Goal: Information Seeking & Learning: Learn about a topic

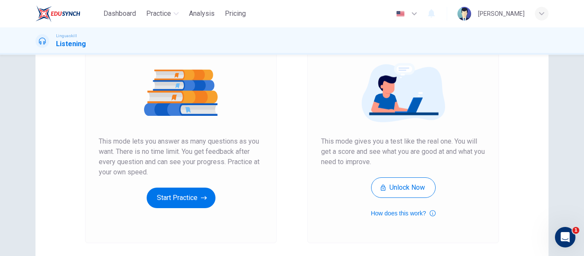
scroll to position [128, 0]
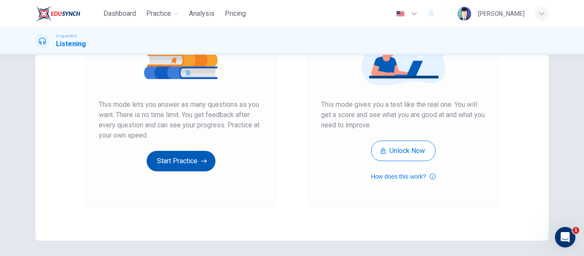
click at [173, 158] on button "Start Practice" at bounding box center [181, 161] width 69 height 21
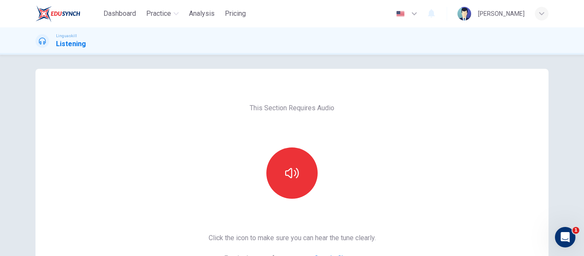
scroll to position [0, 0]
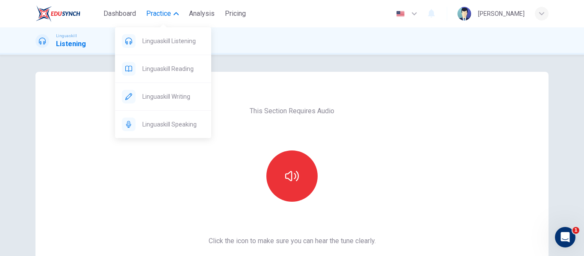
click at [159, 12] on span "Practice" at bounding box center [158, 14] width 25 height 10
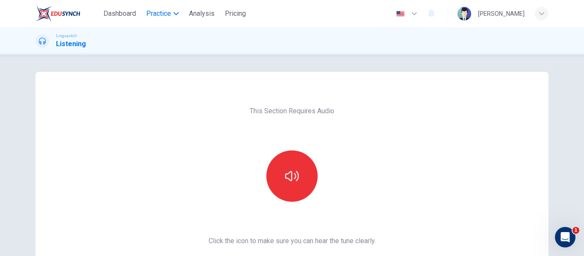
click at [159, 12] on span "Practice" at bounding box center [158, 14] width 25 height 10
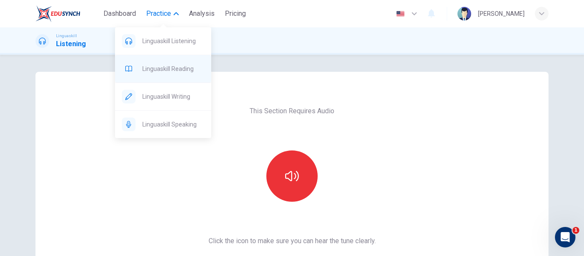
click at [165, 64] on span "Linguaskill Reading" at bounding box center [173, 69] width 62 height 10
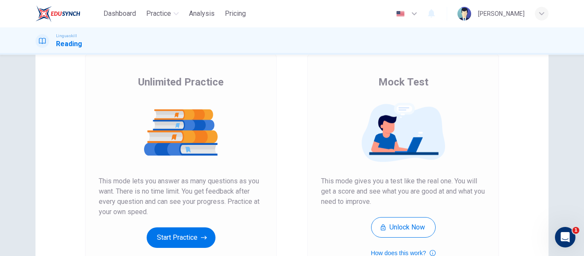
scroll to position [157, 0]
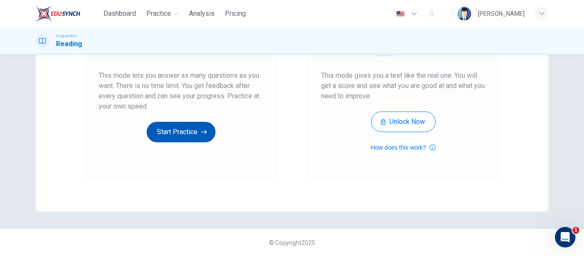
click at [185, 126] on button "Start Practice" at bounding box center [181, 132] width 69 height 21
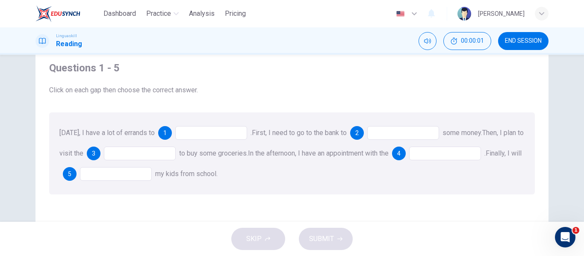
scroll to position [43, 0]
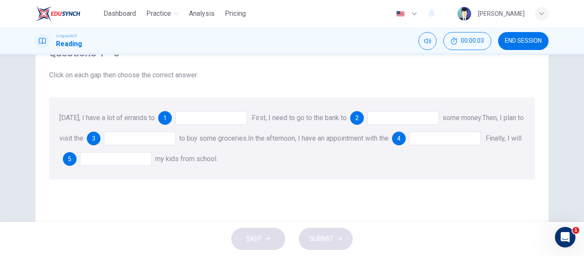
click at [54, 12] on img at bounding box center [57, 13] width 45 height 17
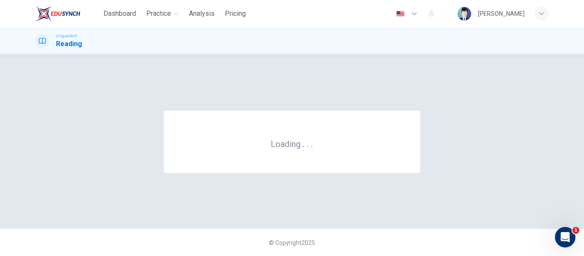
scroll to position [0, 0]
